Goal: Task Accomplishment & Management: Use online tool/utility

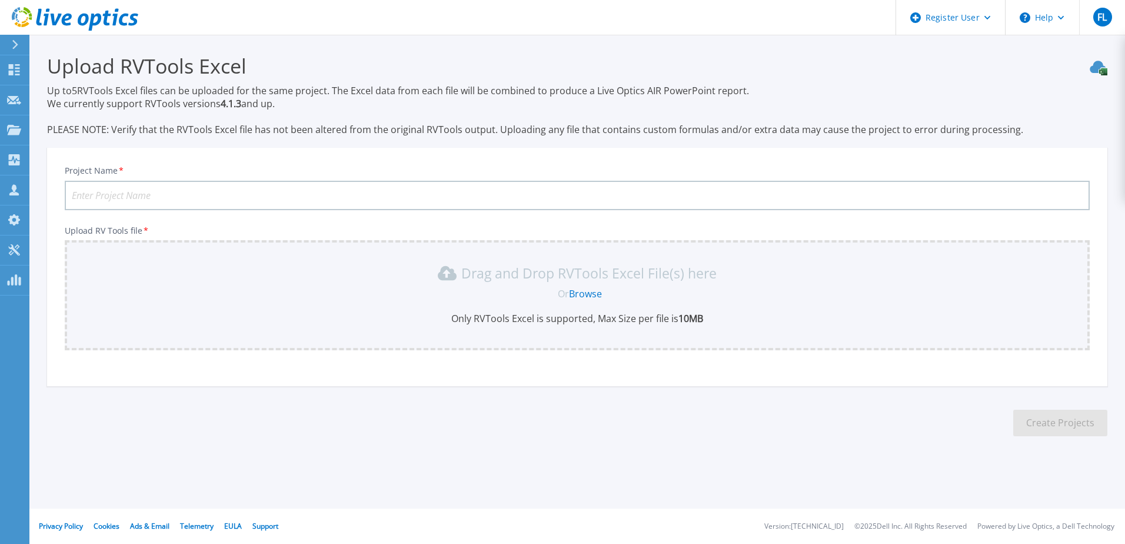
click at [165, 194] on input "Project Name *" at bounding box center [577, 195] width 1025 height 29
type input "ATM RVTool"
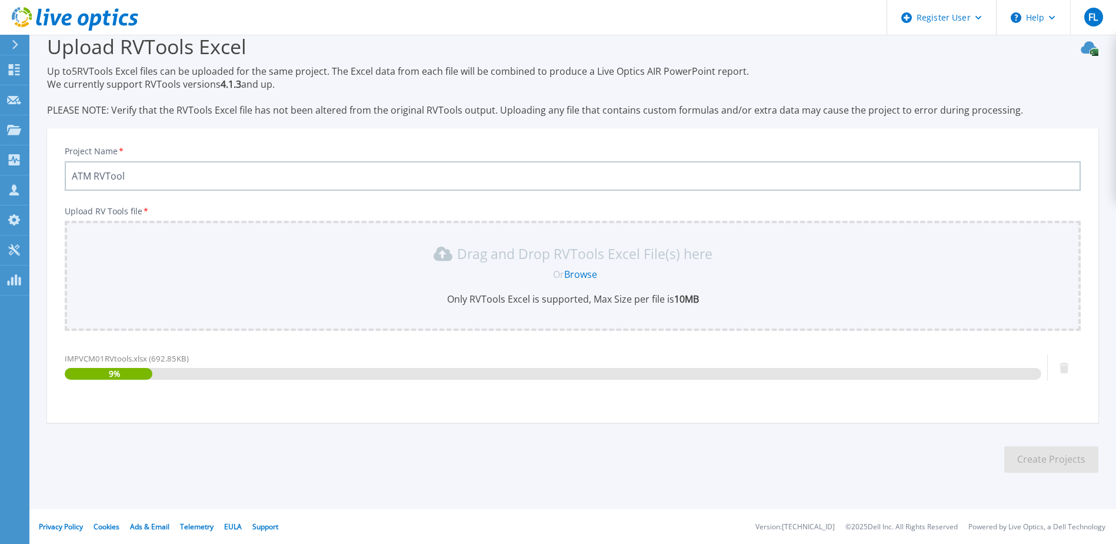
scroll to position [20, 0]
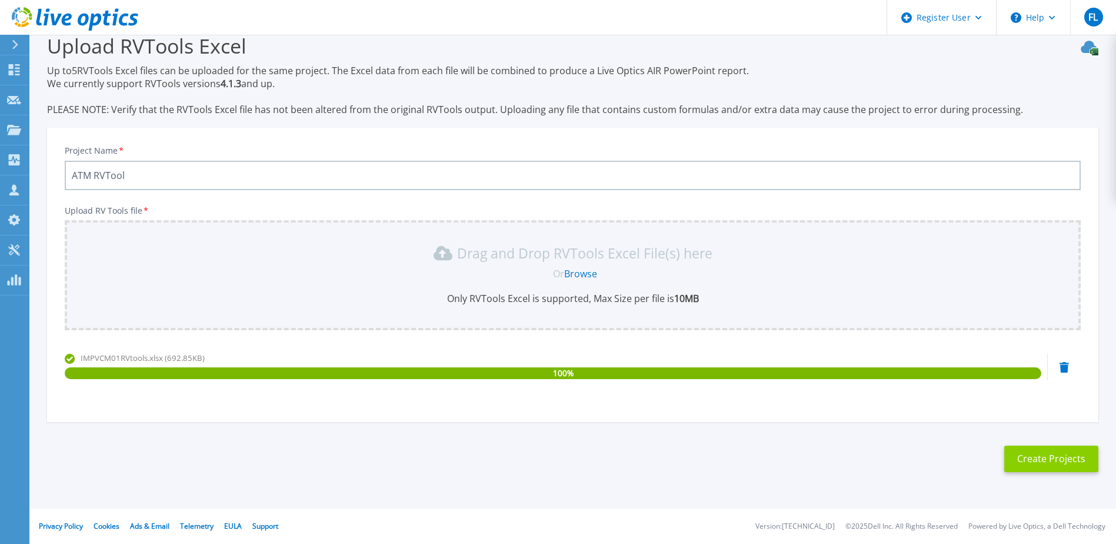
click at [1007, 459] on button "Create Projects" at bounding box center [1052, 458] width 94 height 26
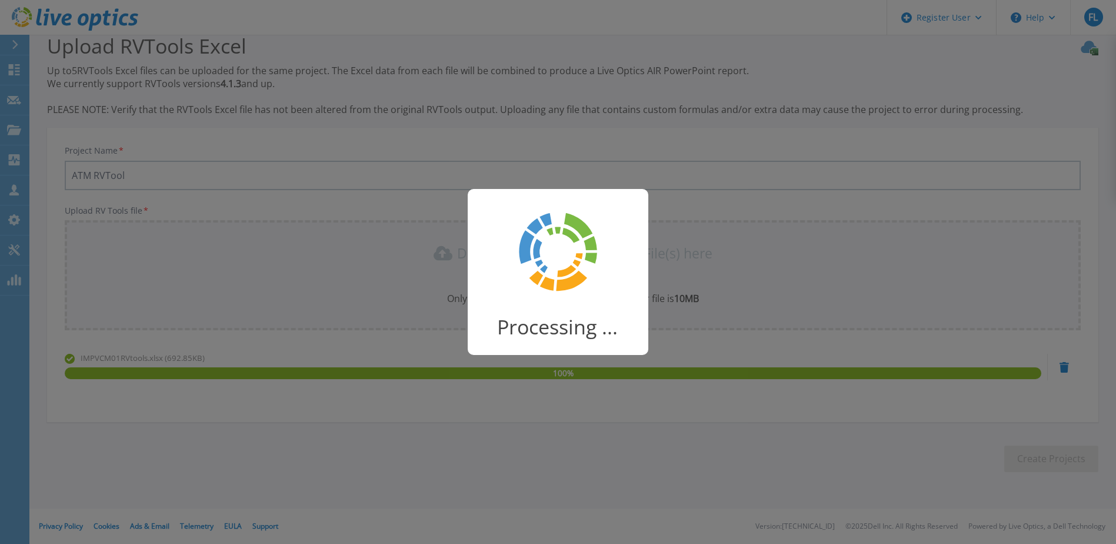
scroll to position [15, 0]
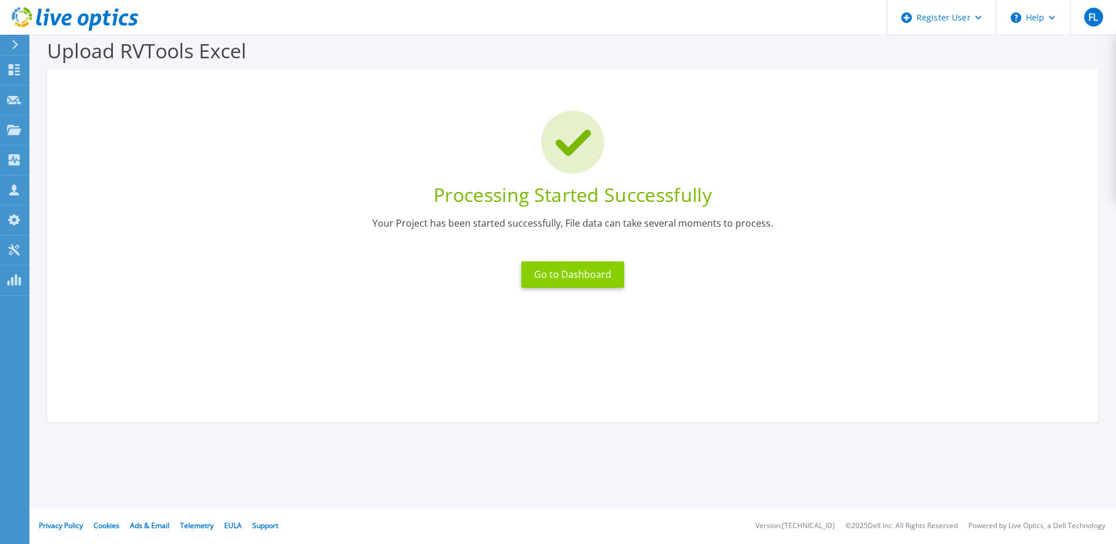
click at [588, 274] on button "Go to Dashboard" at bounding box center [572, 274] width 103 height 26
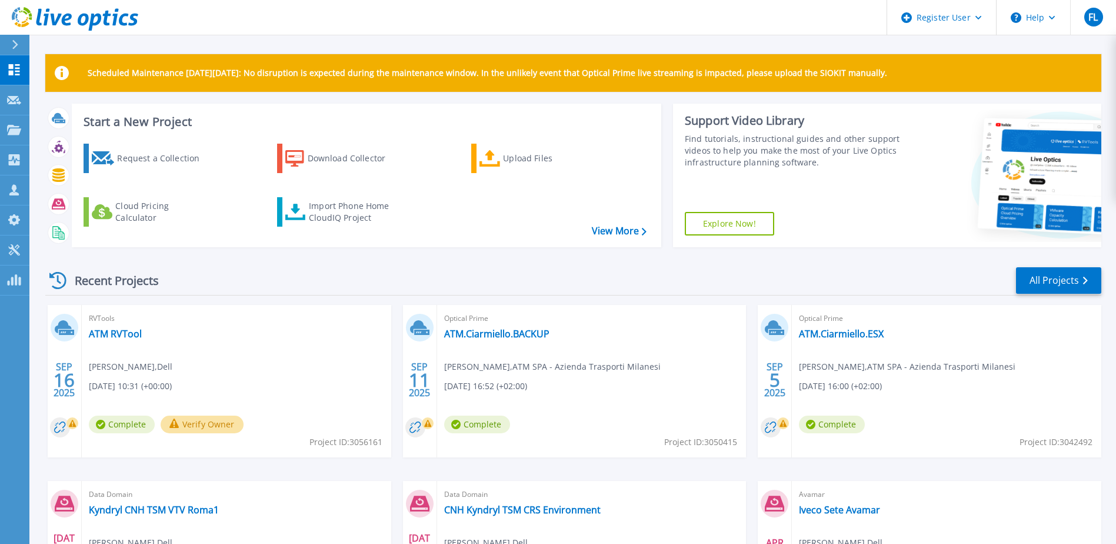
click at [192, 424] on button "Verify Owner" at bounding box center [202, 424] width 83 height 18
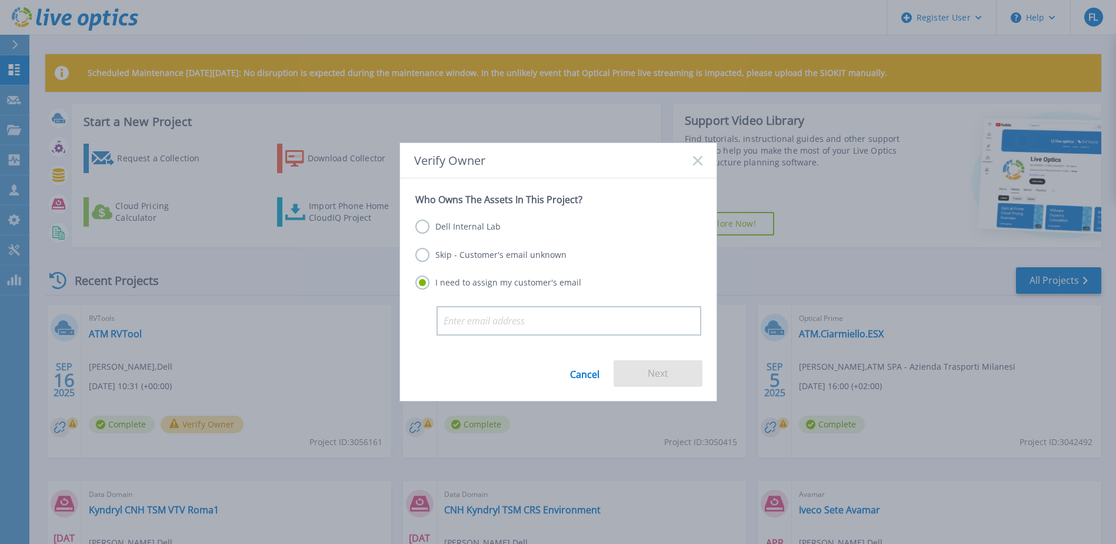
click at [420, 230] on label "Dell Internal Lab" at bounding box center [457, 227] width 85 height 14
click at [0, 0] on input "Dell Internal Lab" at bounding box center [0, 0] width 0 height 0
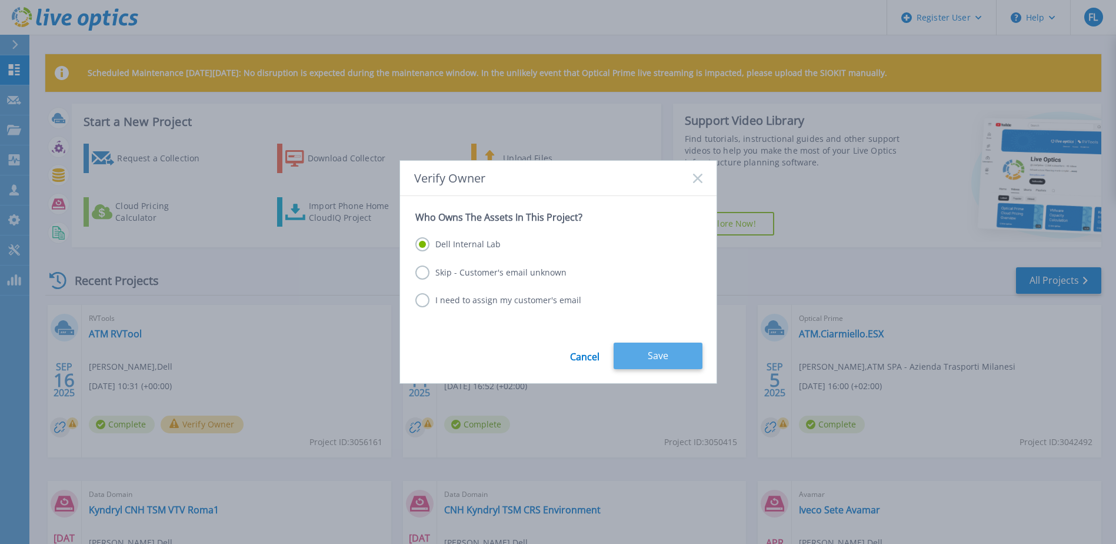
click at [647, 354] on button "Save" at bounding box center [658, 356] width 89 height 26
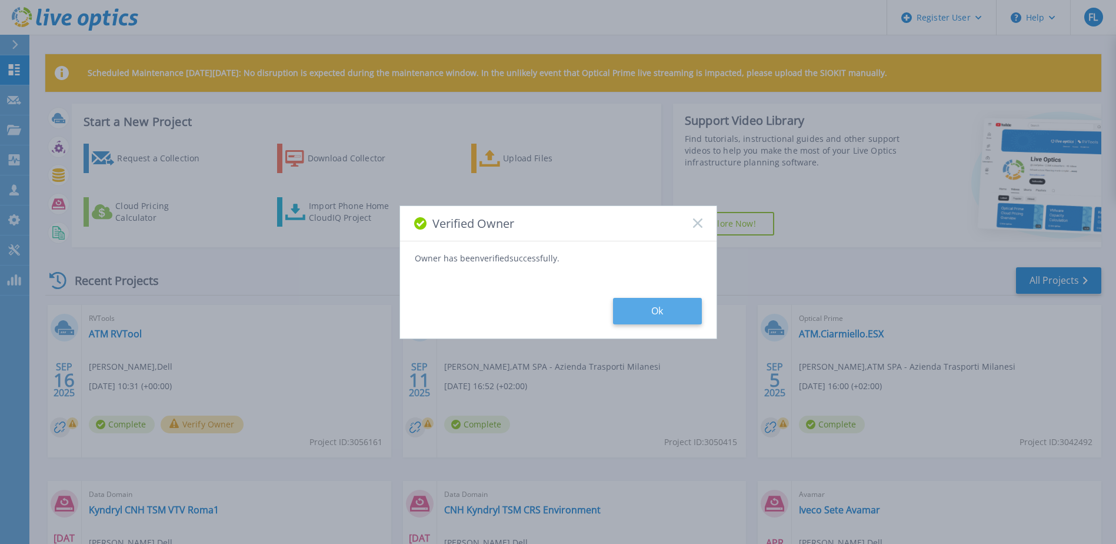
click at [645, 308] on button "Ok" at bounding box center [657, 311] width 89 height 26
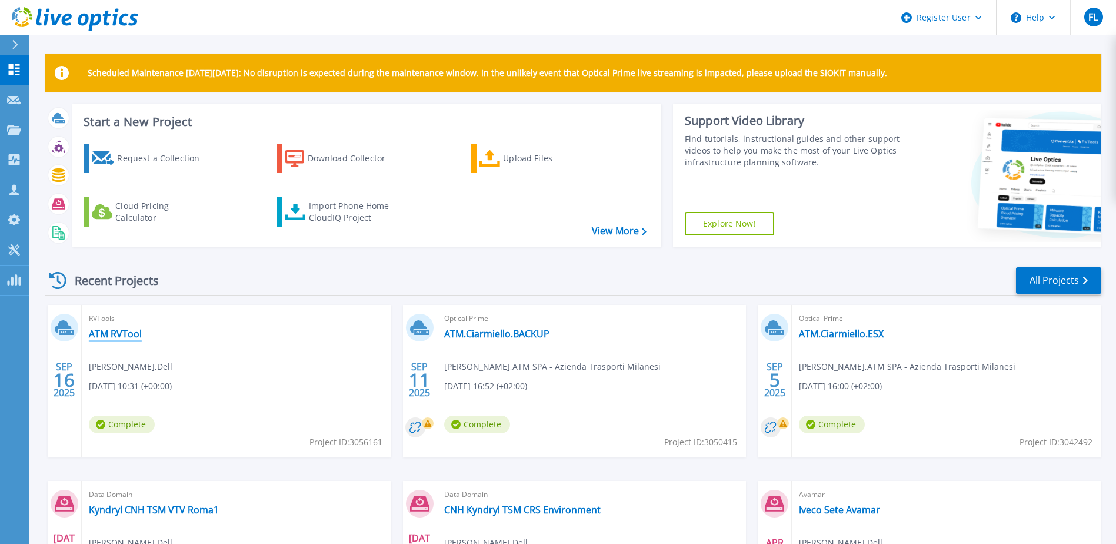
click at [126, 331] on link "ATM RVTool" at bounding box center [115, 334] width 53 height 12
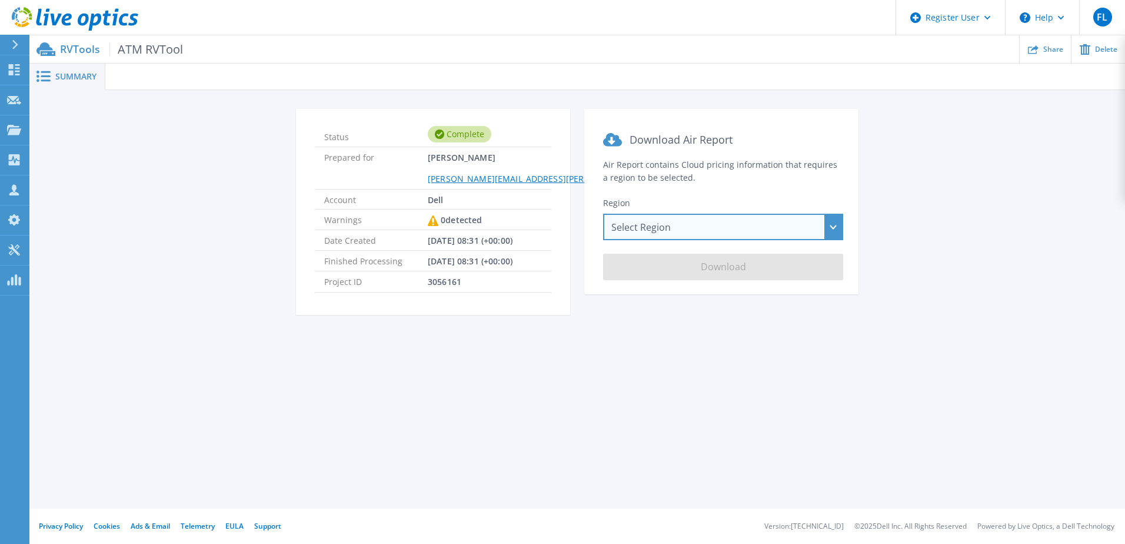
click at [827, 225] on div "Select Region [GEOGRAPHIC_DATA] ([GEOGRAPHIC_DATA]) [GEOGRAPHIC_DATA] ([GEOGRAP…" at bounding box center [723, 227] width 240 height 26
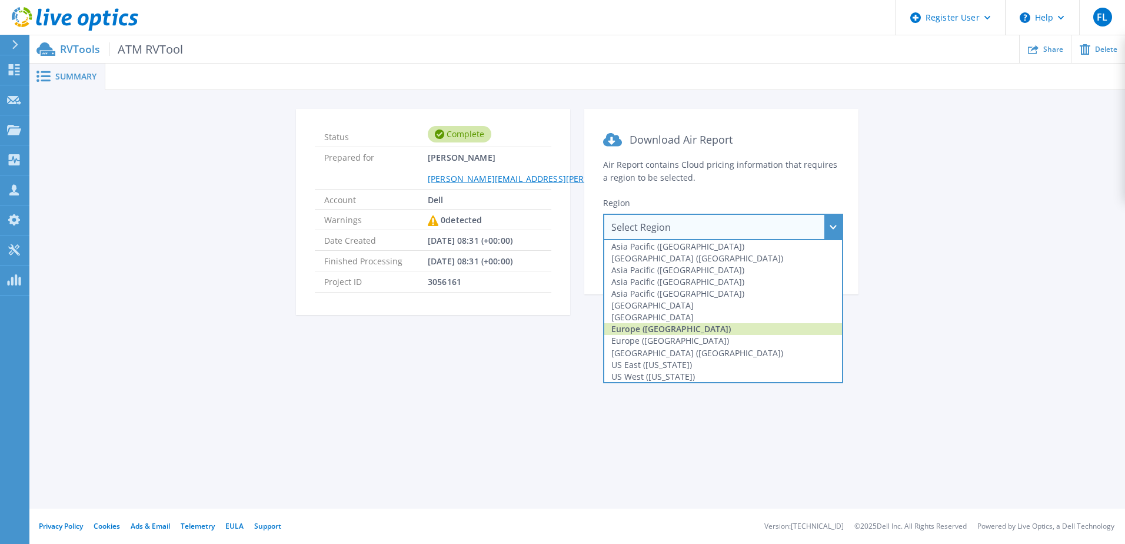
click at [661, 332] on div "Europe ([GEOGRAPHIC_DATA])" at bounding box center [723, 329] width 238 height 12
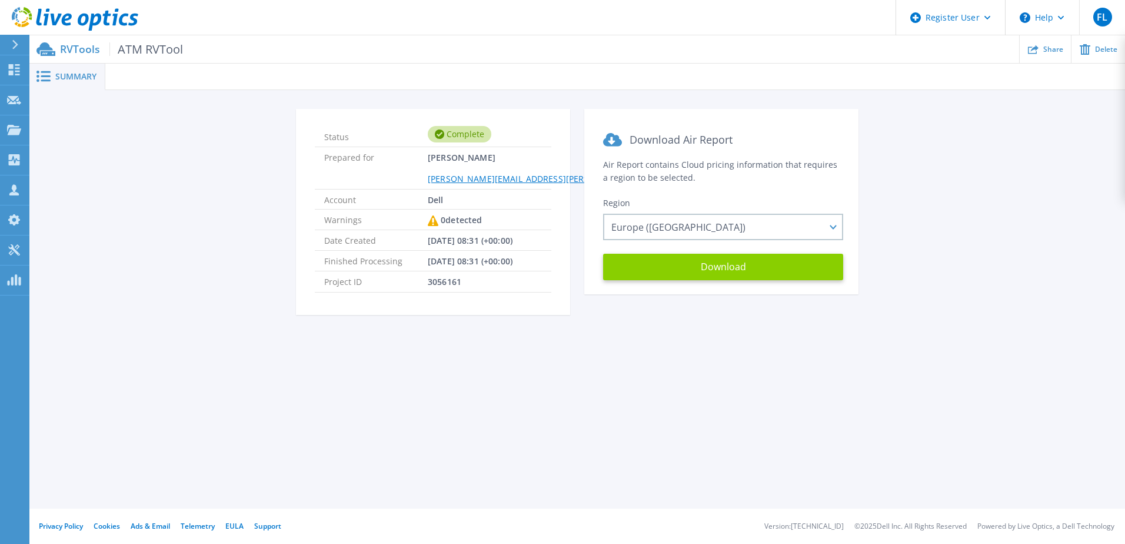
click at [720, 270] on button "Download" at bounding box center [723, 267] width 240 height 26
click at [1013, 213] on div "Status Complete Prepared for Fabiano Luraschi [EMAIL_ADDRESS][PERSON_NAME][DOMA…" at bounding box center [577, 219] width 1060 height 220
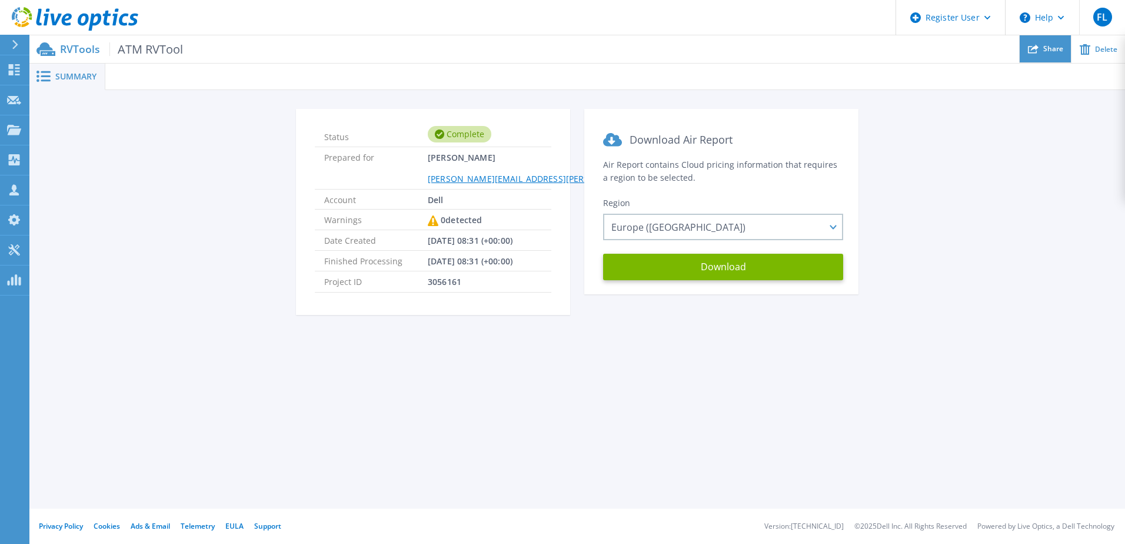
click at [1036, 47] on icon at bounding box center [1033, 49] width 11 height 9
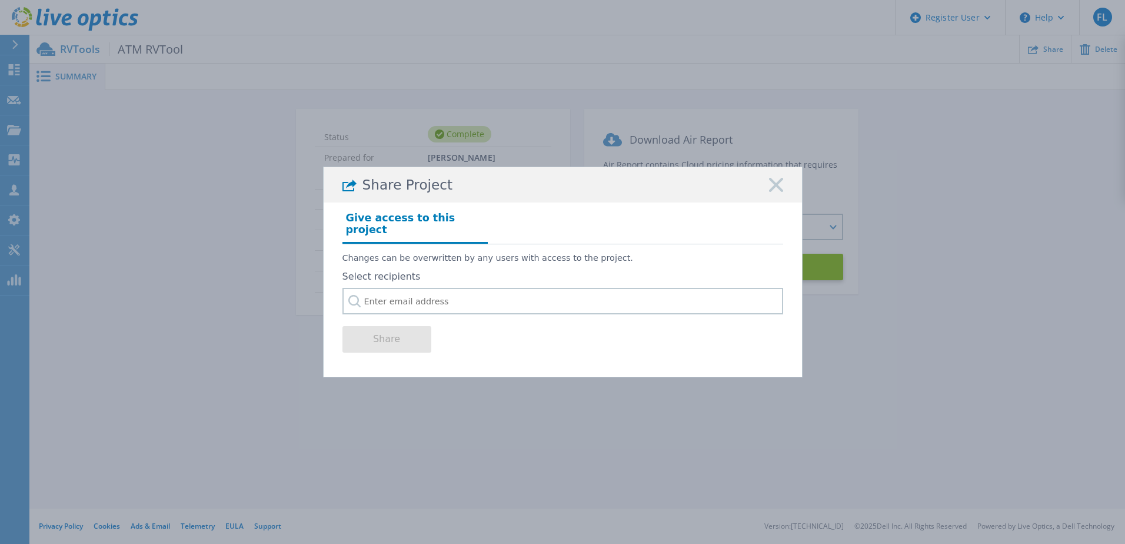
click at [772, 190] on icon at bounding box center [776, 185] width 14 height 14
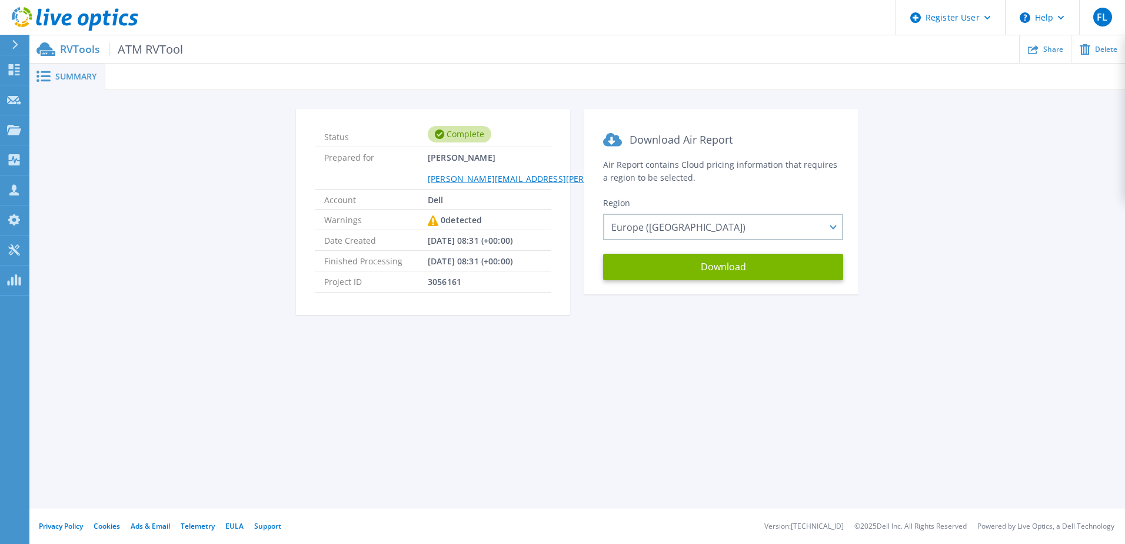
click at [1021, 182] on div "Status Complete Prepared for Fabiano Luraschi [EMAIL_ADDRESS][PERSON_NAME][DOMA…" at bounding box center [577, 219] width 1060 height 220
click at [45, 68] on p "Dashboard" at bounding box center [53, 70] width 44 height 31
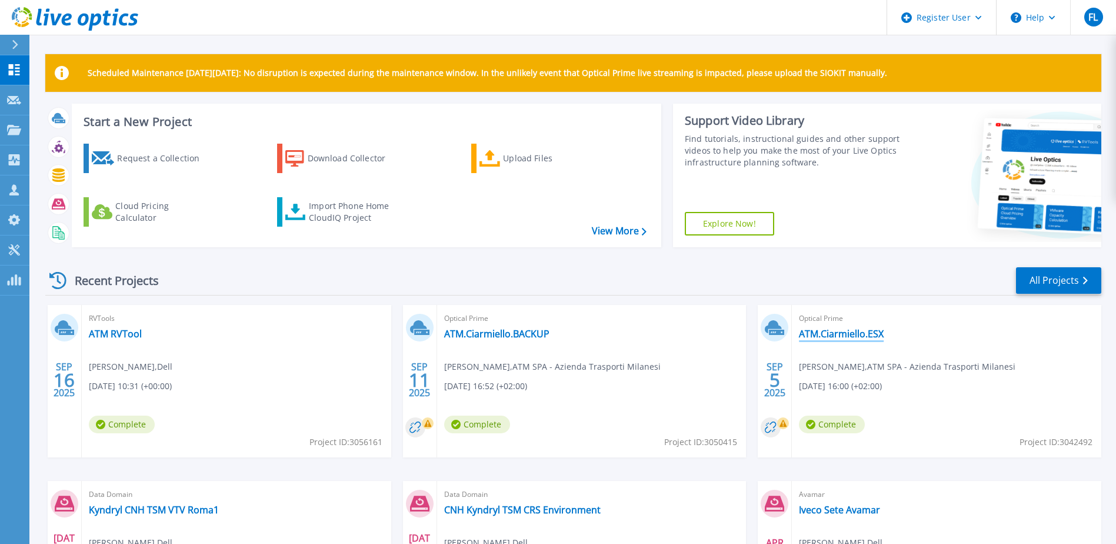
click at [847, 332] on link "ATM.Ciarmiello.ESX" at bounding box center [841, 334] width 85 height 12
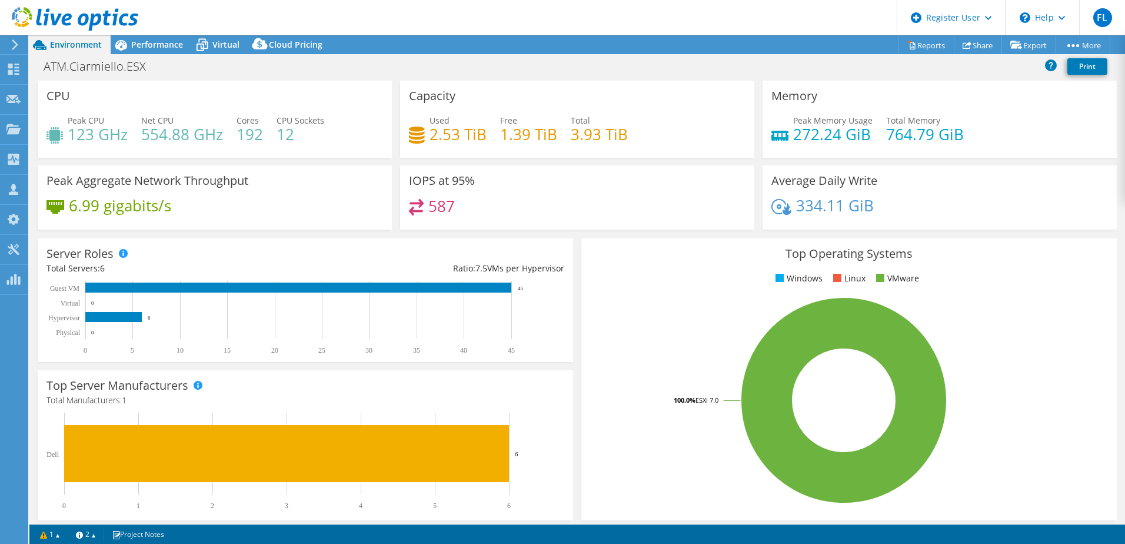
select select "EUFrankfurt"
select select "EUR"
drag, startPoint x: 568, startPoint y: 137, endPoint x: 630, endPoint y: 134, distance: 62.4
click at [630, 134] on div "Used 2.53 TiB Free 1.39 TiB Total 3.93 TiB" at bounding box center [577, 133] width 337 height 38
